Goal: Information Seeking & Learning: Learn about a topic

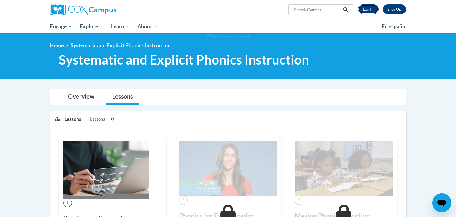
click at [372, 10] on link "Log In" at bounding box center [368, 8] width 20 height 9
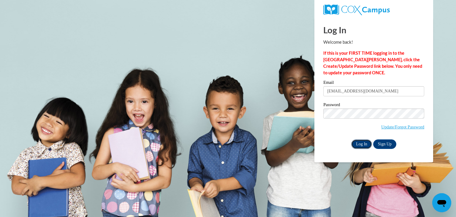
click at [362, 147] on input "Log In" at bounding box center [361, 143] width 21 height 9
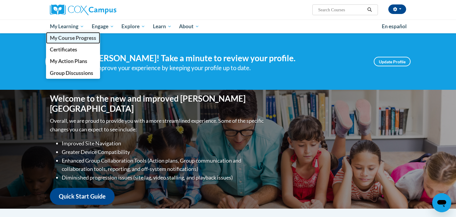
click at [66, 38] on span "My Course Progress" at bounding box center [73, 38] width 46 height 6
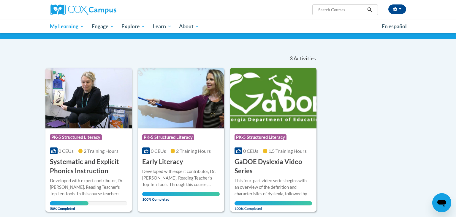
scroll to position [47, 0]
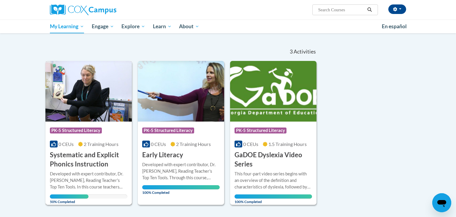
click at [82, 118] on img at bounding box center [88, 91] width 86 height 61
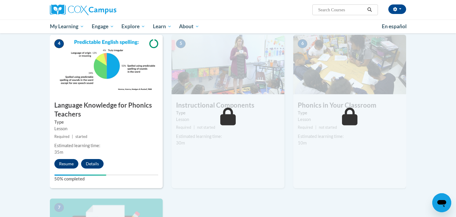
scroll to position [275, 0]
click at [72, 164] on button "Resume" at bounding box center [66, 162] width 24 height 9
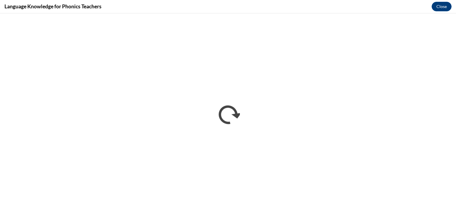
scroll to position [0, 0]
